Goal: Contribute content

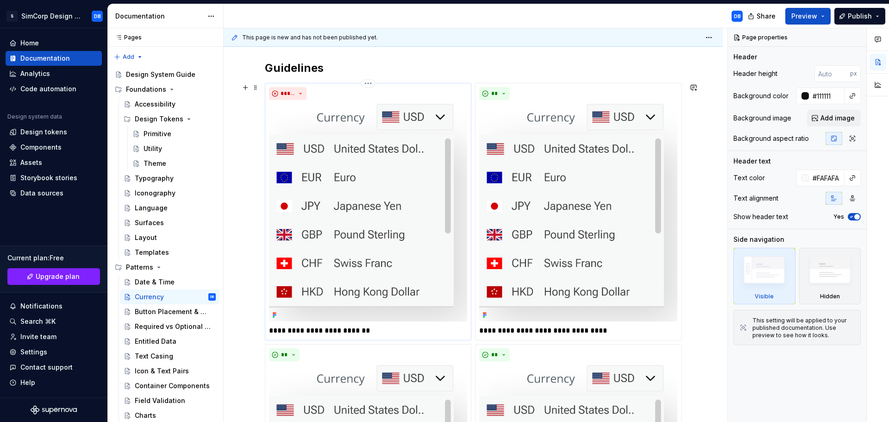
scroll to position [145, 0]
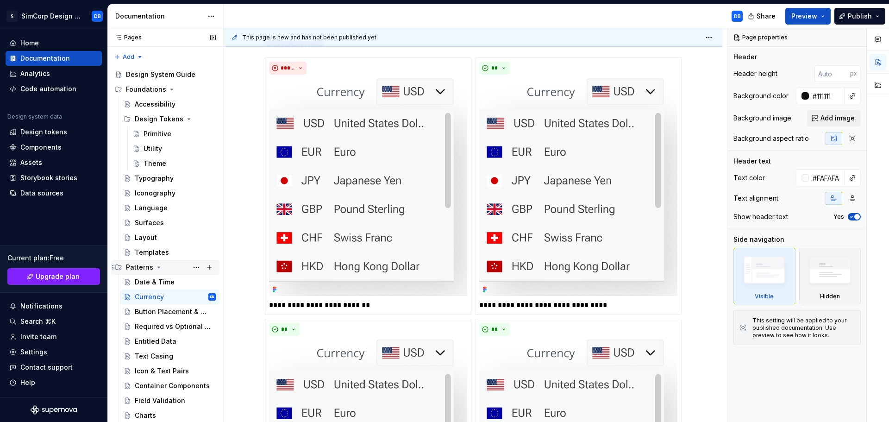
click at [158, 265] on icon "Page tree" at bounding box center [158, 267] width 7 height 7
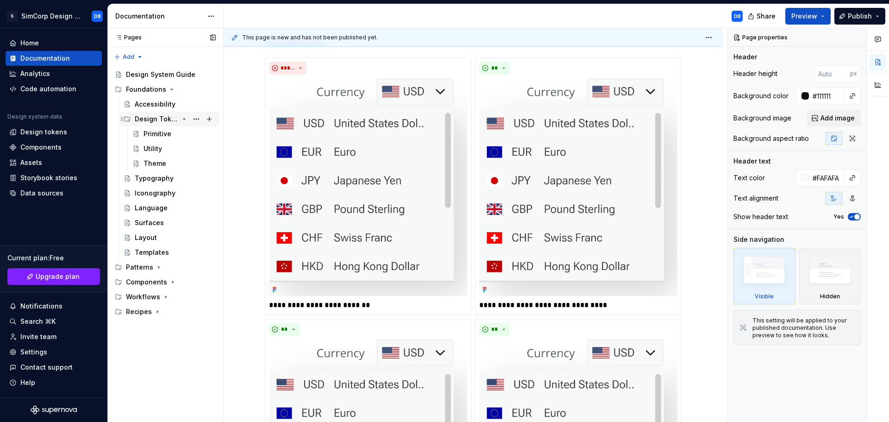
click at [184, 119] on icon "Page tree" at bounding box center [184, 118] width 7 height 7
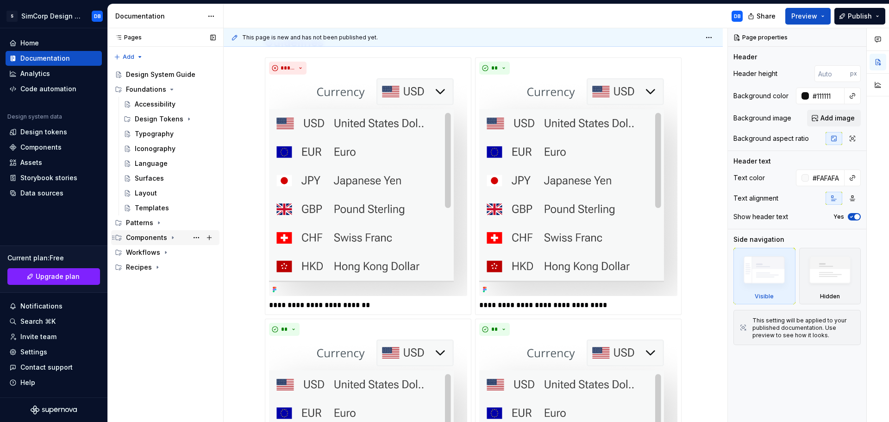
click at [172, 238] on icon "Page tree" at bounding box center [172, 237] width 7 height 7
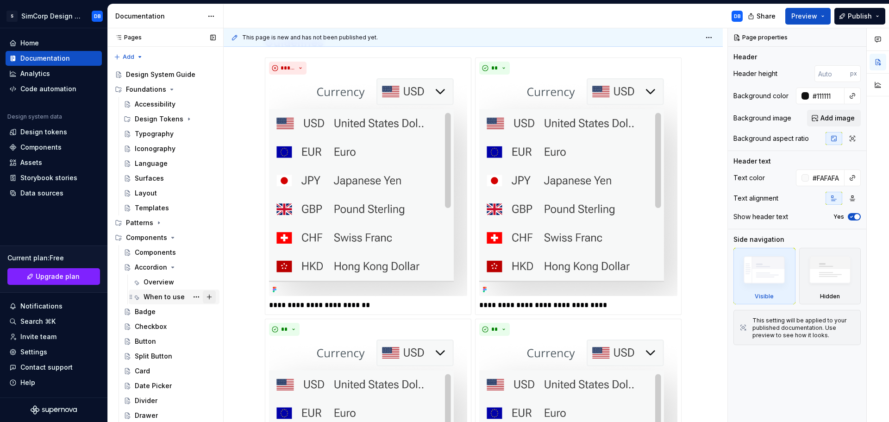
click at [205, 296] on button "Page tree" at bounding box center [209, 296] width 13 height 13
type textarea "*"
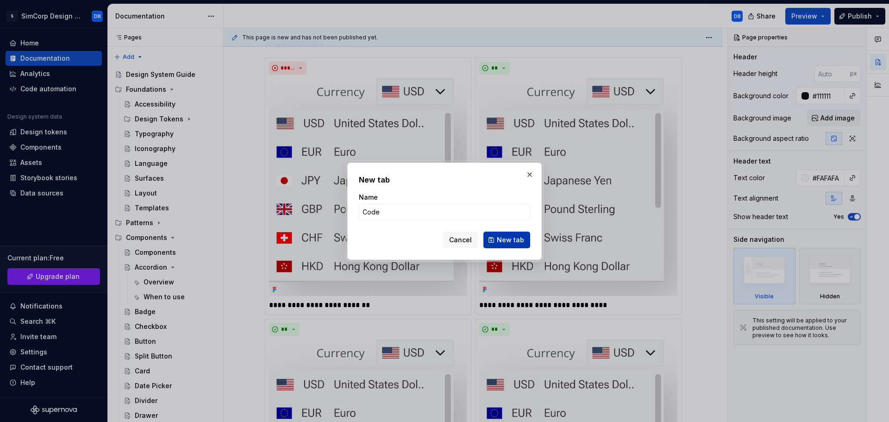
type input "Code"
click at [513, 239] on span "New tab" at bounding box center [510, 239] width 27 height 9
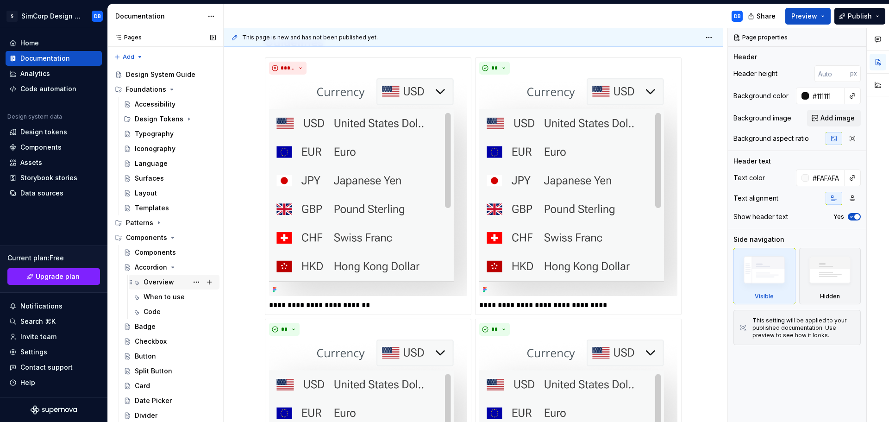
type textarea "*"
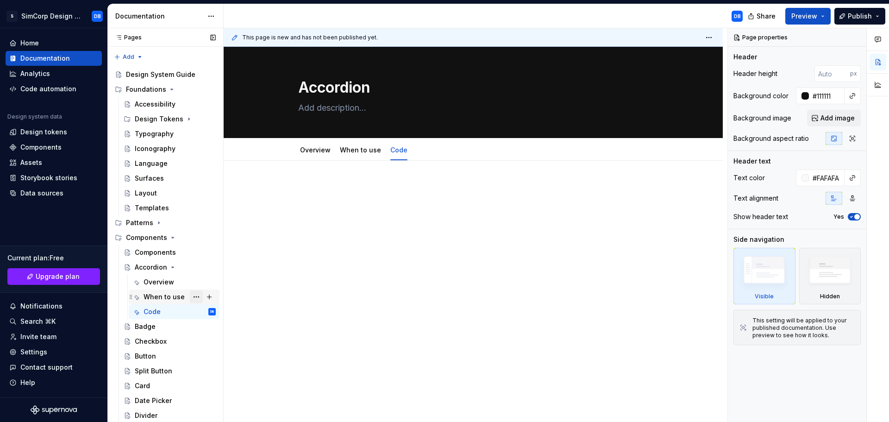
click at [192, 295] on button "Page tree" at bounding box center [196, 296] width 13 height 13
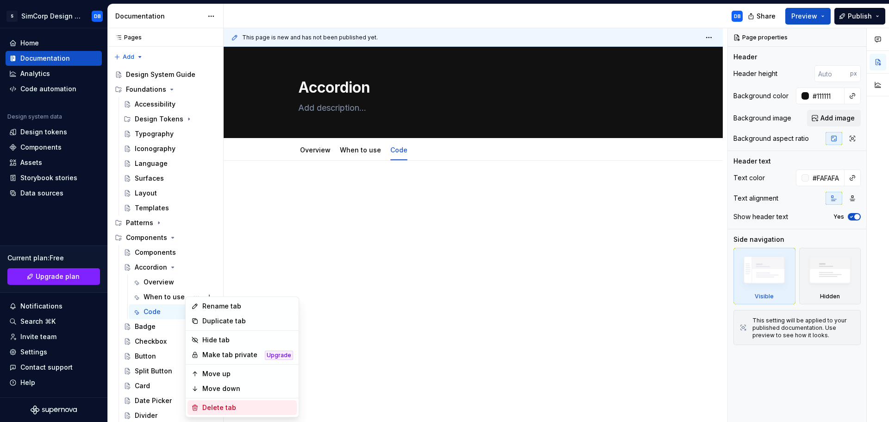
click at [225, 404] on div "Delete tab" at bounding box center [247, 407] width 91 height 9
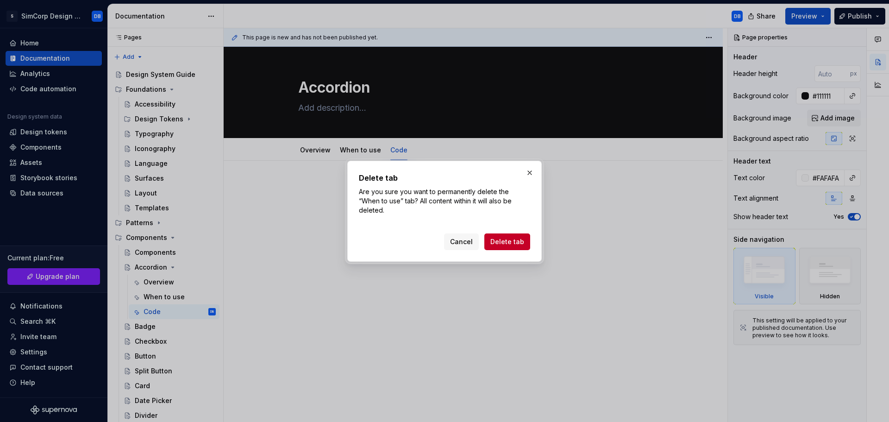
click at [509, 239] on span "Delete tab" at bounding box center [507, 241] width 34 height 9
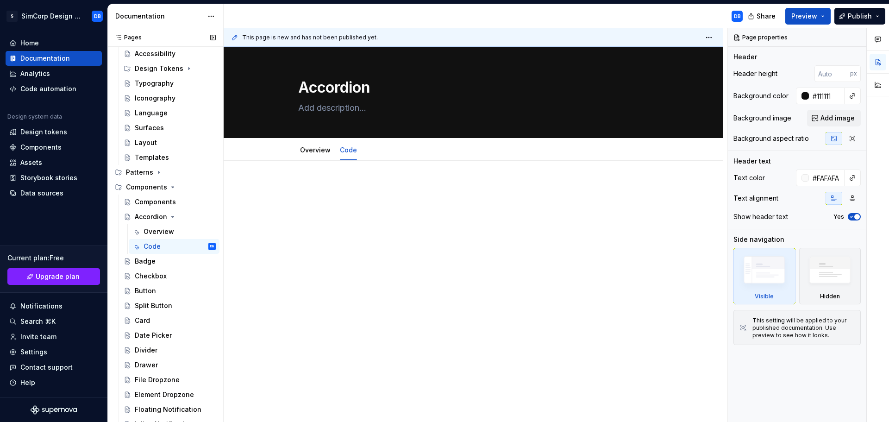
scroll to position [43, 0]
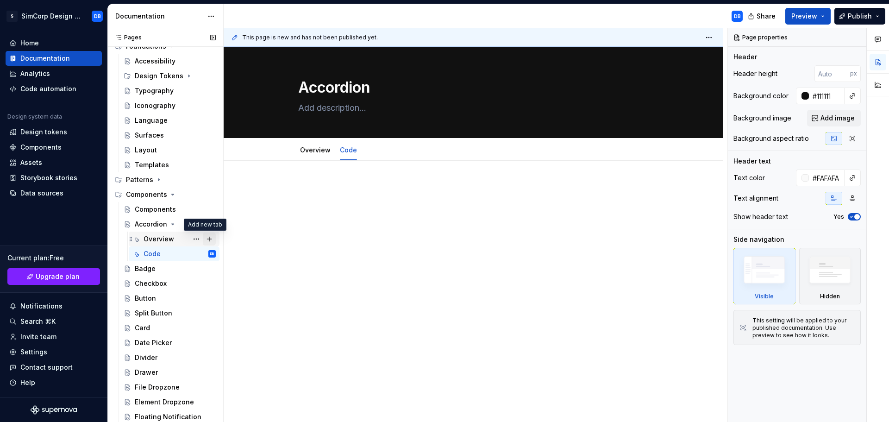
click at [205, 241] on button "Page tree" at bounding box center [209, 239] width 13 height 13
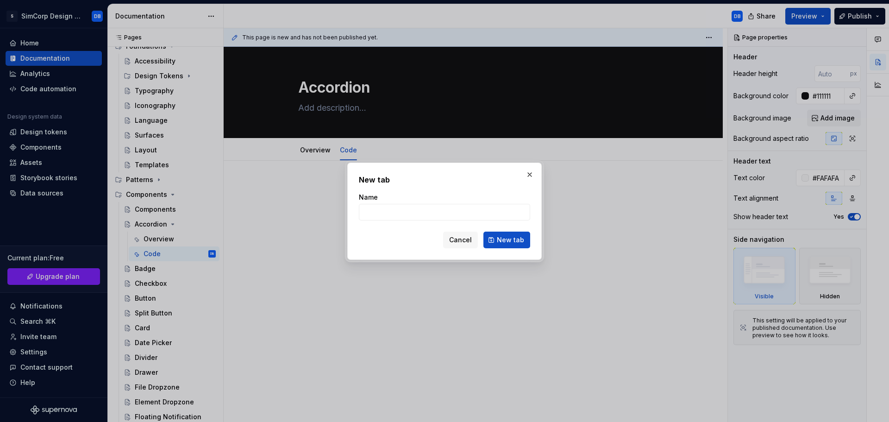
click at [457, 241] on span "Cancel" at bounding box center [460, 239] width 23 height 9
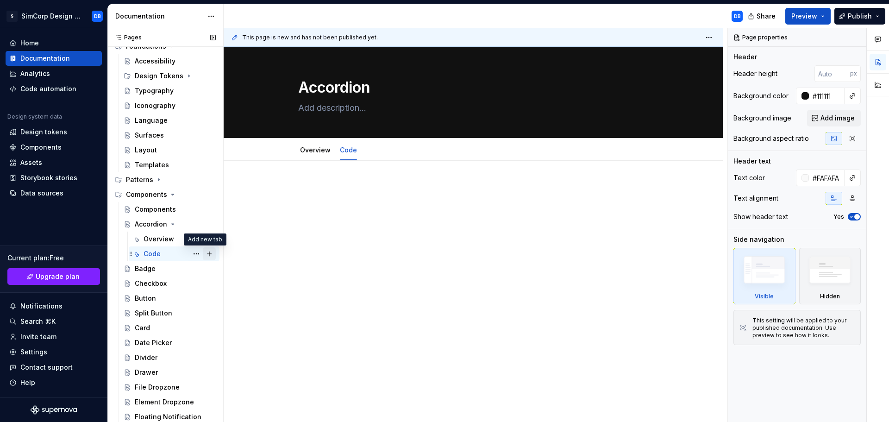
click at [204, 253] on button "Page tree" at bounding box center [209, 253] width 13 height 13
type textarea "*"
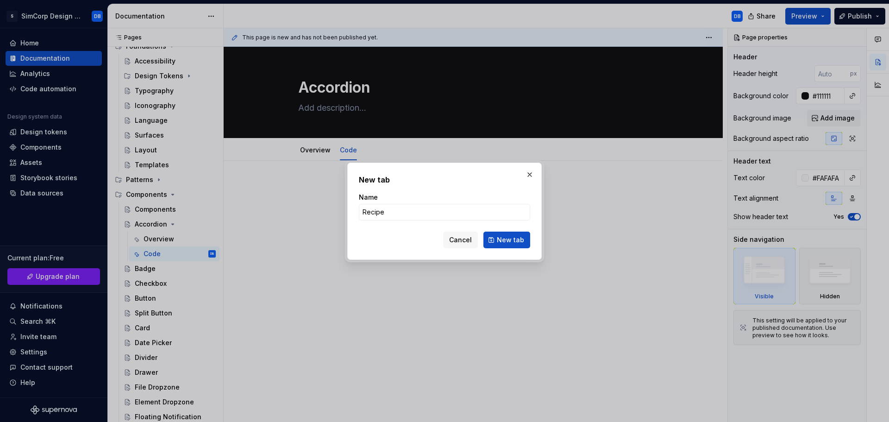
type input "Recipes"
type textarea "*"
type input "Recipes"
click at [511, 244] on span "New tab" at bounding box center [510, 239] width 27 height 9
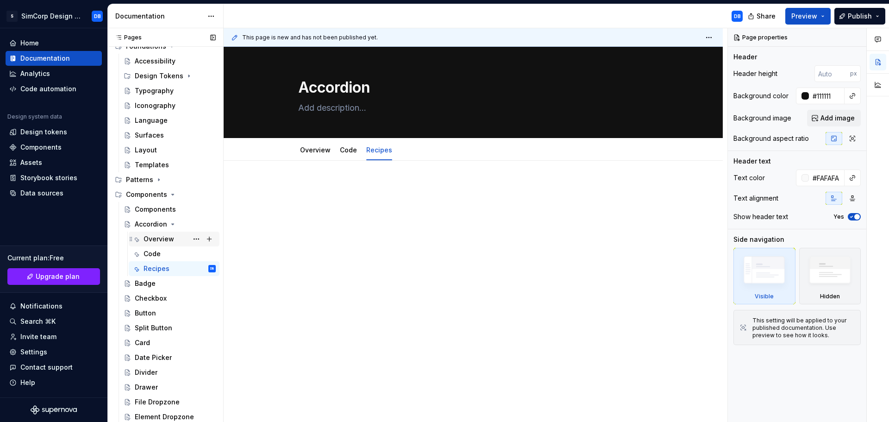
click at [155, 239] on div "Overview" at bounding box center [159, 238] width 31 height 9
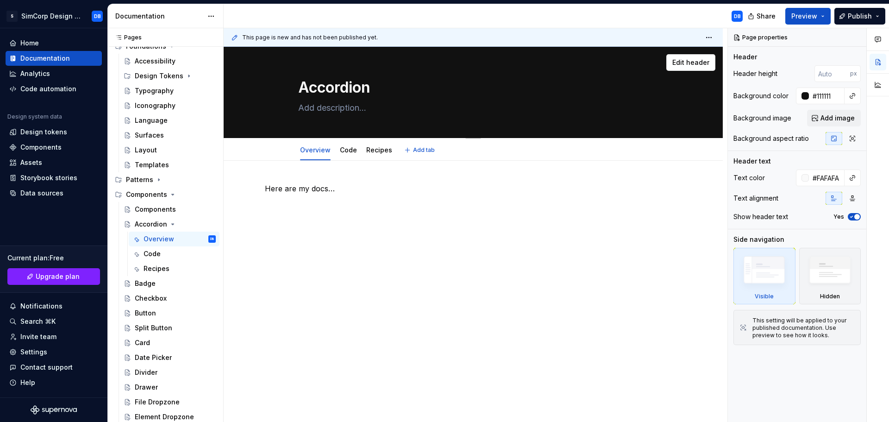
click at [336, 103] on textarea at bounding box center [471, 108] width 350 height 15
click at [311, 190] on p "Here are my docs…" at bounding box center [473, 188] width 417 height 11
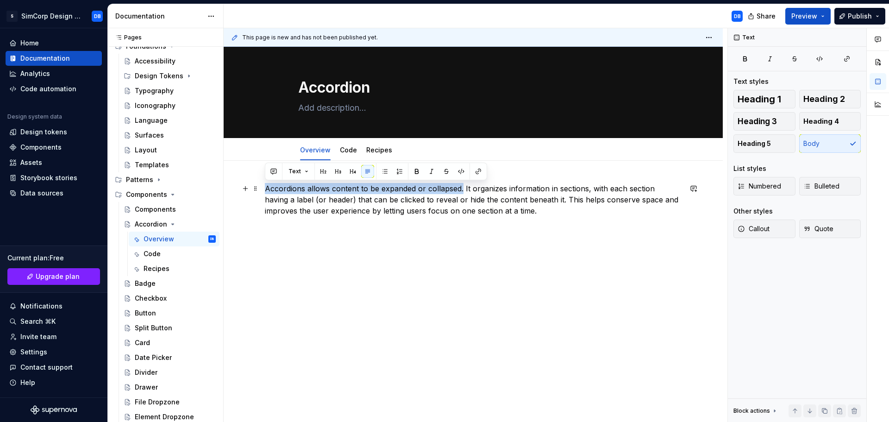
drag, startPoint x: 462, startPoint y: 188, endPoint x: 263, endPoint y: 189, distance: 199.2
click at [263, 189] on div "Accordions allows content to be expanded or collapsed. It organizes information…" at bounding box center [473, 266] width 499 height 210
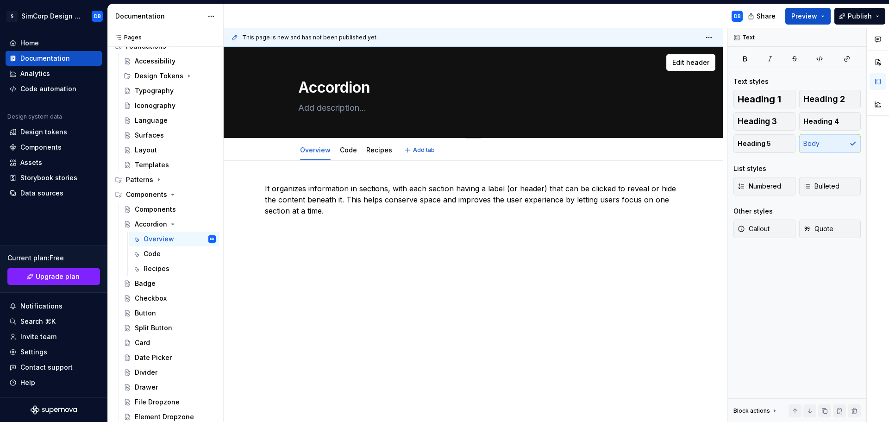
click at [337, 107] on textarea at bounding box center [471, 108] width 350 height 15
paste textarea "Accordions allows content to be expanded or collapsed."
type textarea "*"
type textarea "Accordions allows content to be expanded or collapsed."
type textarea "*"
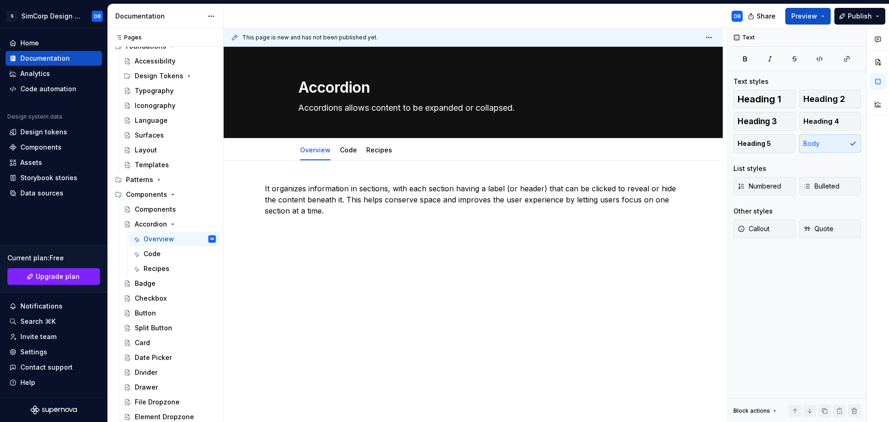
type textarea "Accordions allows content to be expanded or collapsed."
type textarea "*"
click at [377, 190] on p "It organizes information in sections, with each section having a label (or head…" at bounding box center [473, 199] width 417 height 33
click at [272, 188] on p "It organizes information in sections, with each section having a label (or head…" at bounding box center [473, 199] width 417 height 33
drag, startPoint x: 277, startPoint y: 189, endPoint x: 258, endPoint y: 190, distance: 18.5
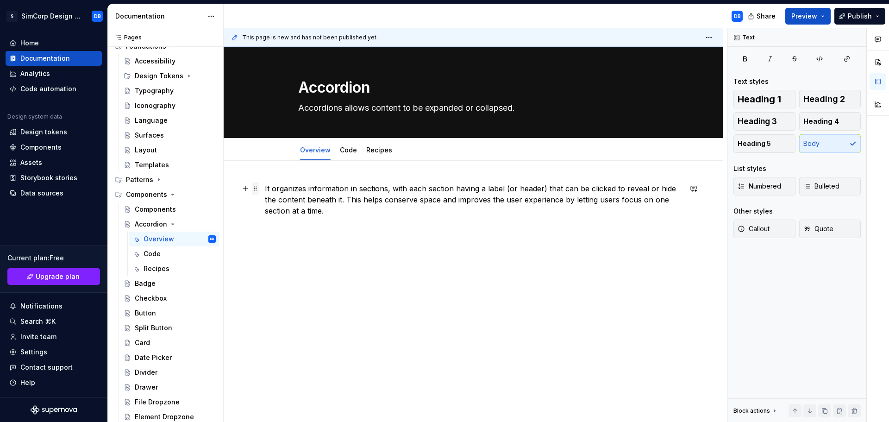
click at [265, 190] on div "It organizes information in sections, with each section having a label (or head…" at bounding box center [473, 213] width 417 height 61
click at [329, 238] on div "Organise information in sections, with each section having a label (or header) …" at bounding box center [473, 213] width 417 height 61
type textarea "*"
